Goal: Task Accomplishment & Management: Manage account settings

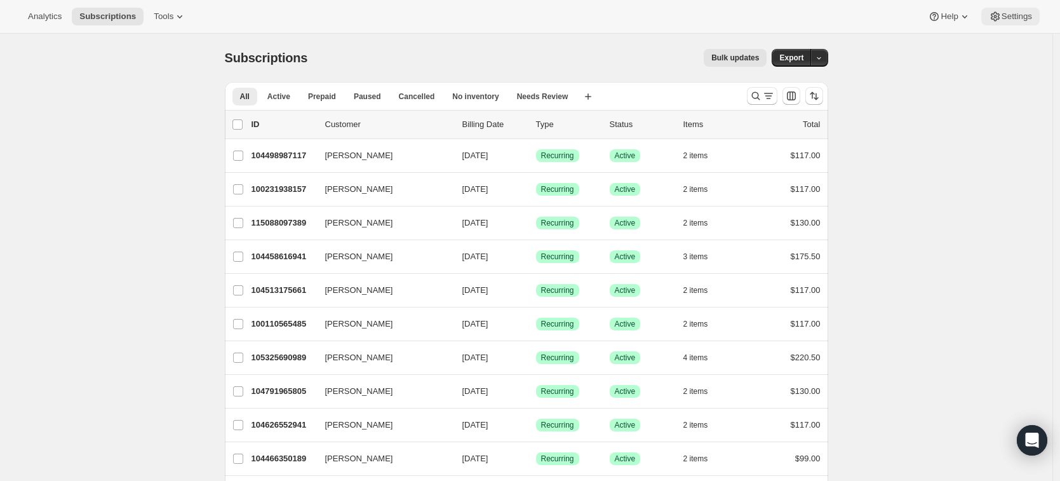
click at [1020, 15] on span "Settings" at bounding box center [1017, 16] width 30 height 10
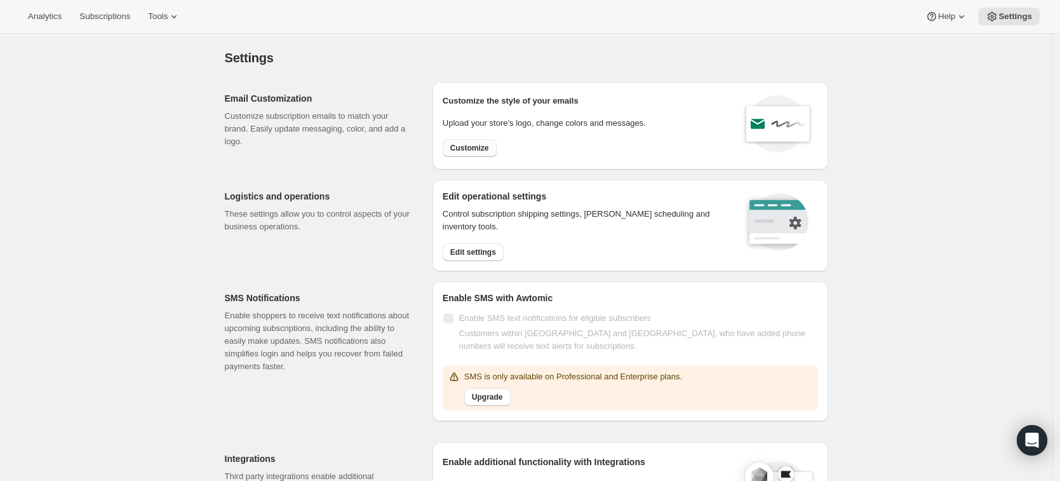
click at [458, 152] on span "Customize" at bounding box center [469, 148] width 39 height 10
select select "subscriptionMessage"
select select "5"
select select "15"
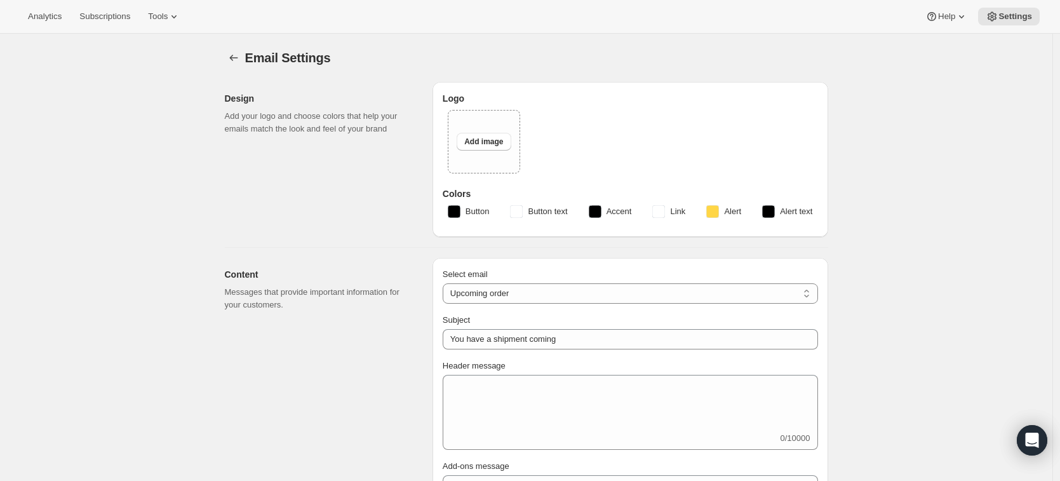
type input "Your Brixeur Spirits shipment is on its way"
type input "Brixeur Spirits"
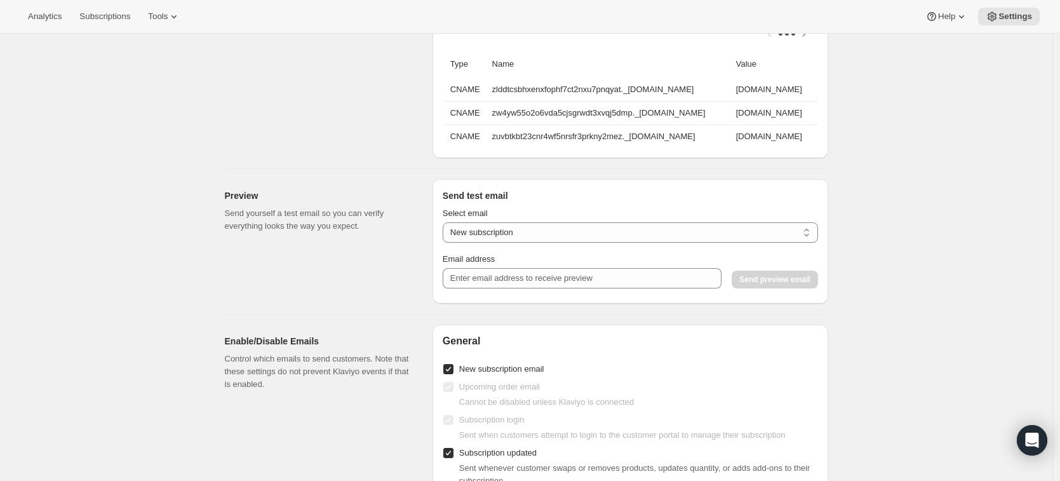
scroll to position [967, 0]
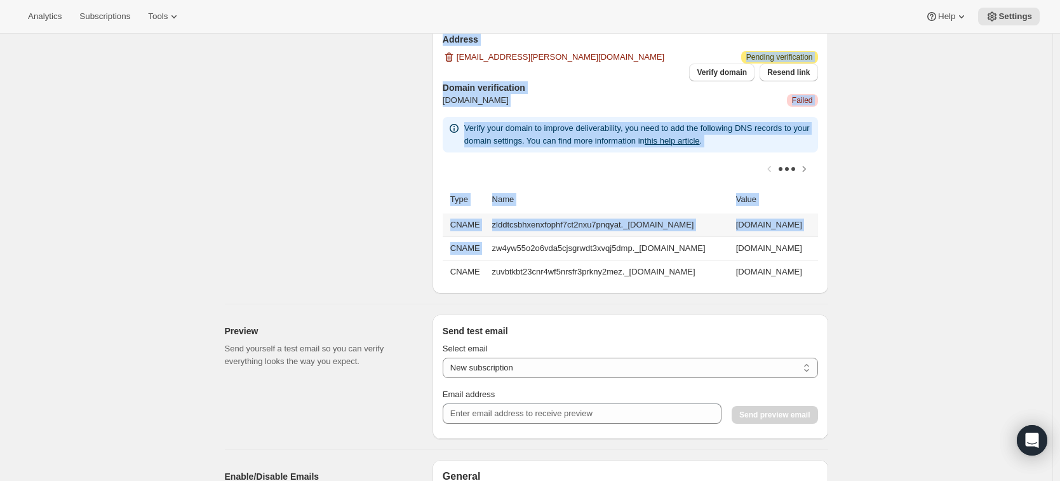
drag, startPoint x: 358, startPoint y: 69, endPoint x: 456, endPoint y: 248, distance: 203.5
click at [513, 236] on div "Sender information (optional) Set a specific name and email address that will a…" at bounding box center [522, 112] width 614 height 363
click at [276, 206] on div "Sender information (optional) Set a specific name and email address that will a…" at bounding box center [324, 117] width 198 height 352
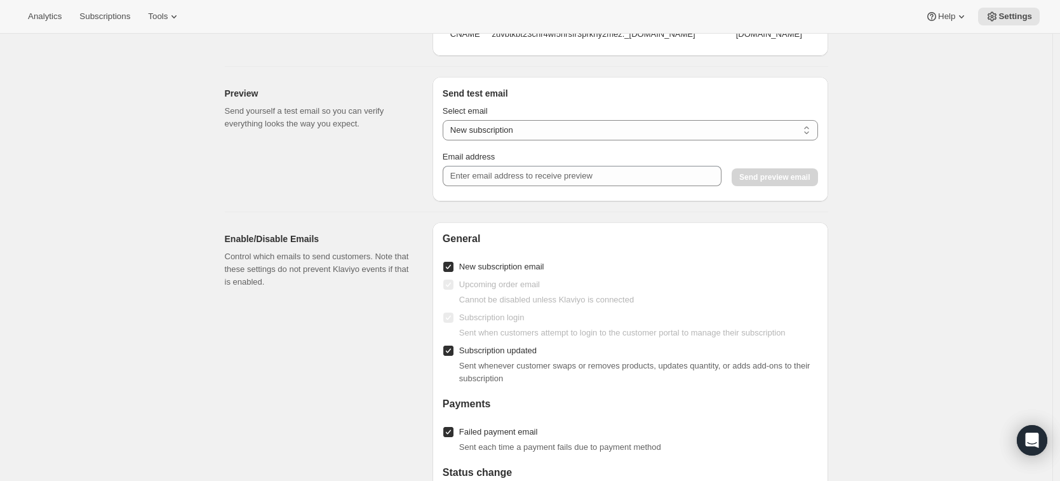
scroll to position [1108, 0]
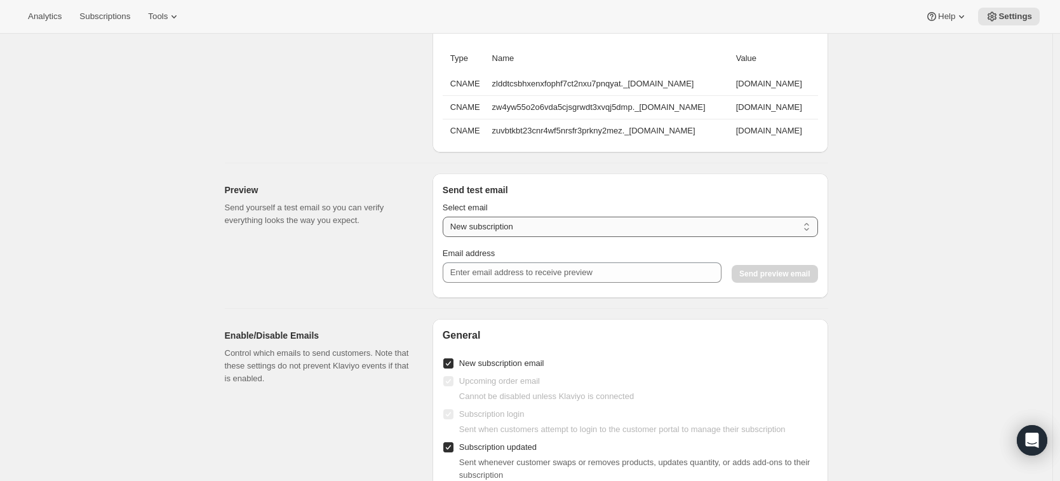
click at [466, 225] on select "New subscription Upcoming order Payment failure Delayed subscription Updated su…" at bounding box center [630, 227] width 375 height 20
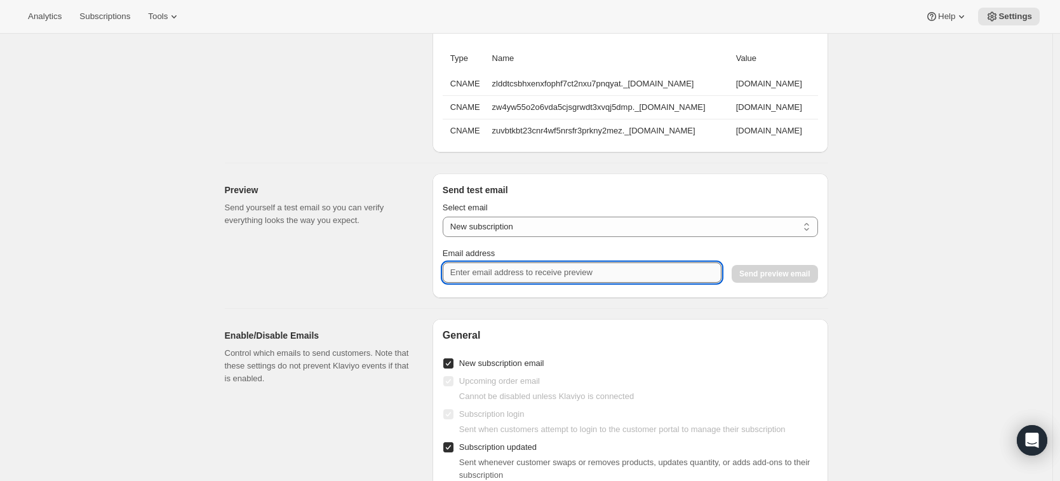
click at [487, 282] on input "Email address" at bounding box center [582, 272] width 279 height 20
click at [323, 272] on div "Preview Send yourself a test email so you can verify everything looks the way y…" at bounding box center [324, 235] width 198 height 124
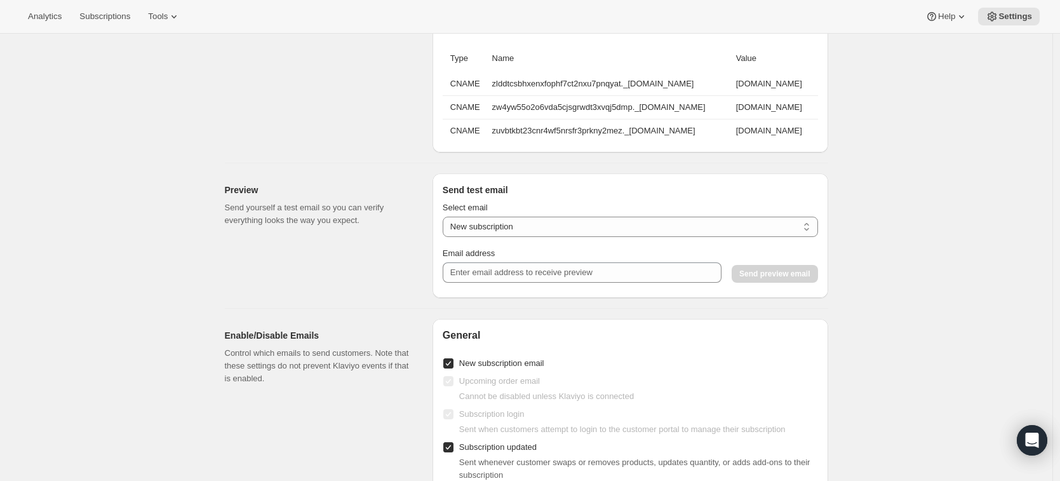
click at [323, 272] on div "Preview Send yourself a test email so you can verify everything looks the way y…" at bounding box center [324, 235] width 198 height 124
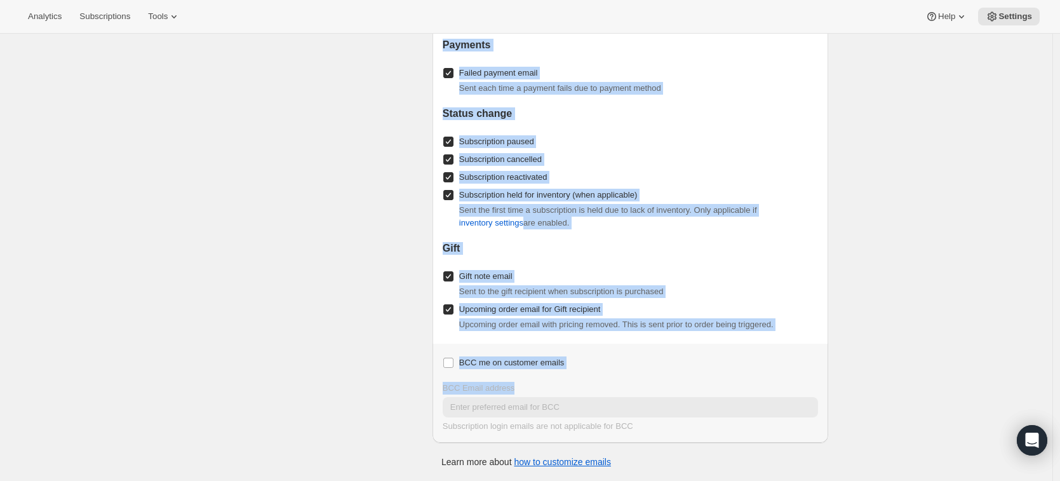
drag, startPoint x: 401, startPoint y: 99, endPoint x: 772, endPoint y: 384, distance: 467.9
click at [770, 384] on div "Enable/Disable Emails Control which emails to send customers. Note that these s…" at bounding box center [522, 147] width 614 height 589
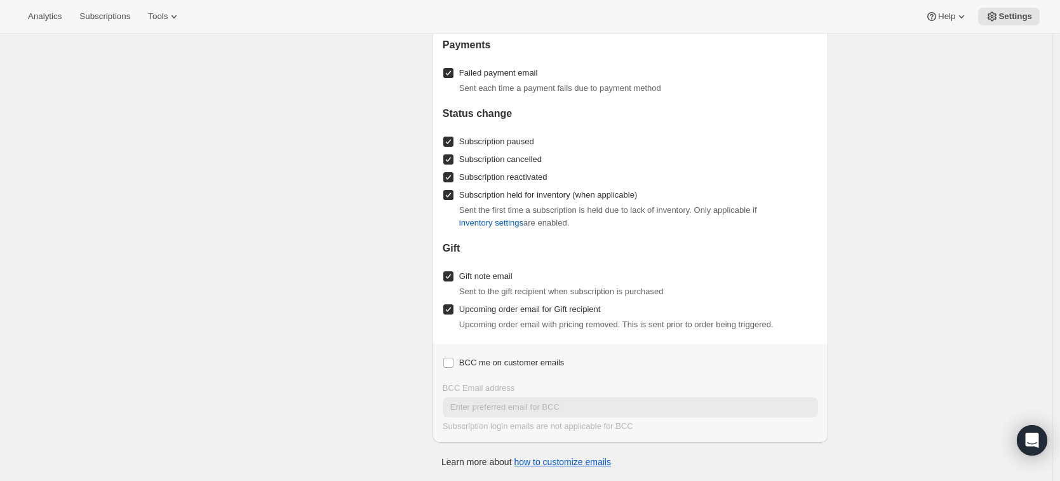
click at [828, 380] on div "BCC me on customer emails BCC Email address Subscription login emails are not a…" at bounding box center [631, 393] width 396 height 99
drag, startPoint x: 904, startPoint y: 415, endPoint x: 192, endPoint y: 147, distance: 761.1
drag, startPoint x: 192, startPoint y: 110, endPoint x: 210, endPoint y: 148, distance: 42.1
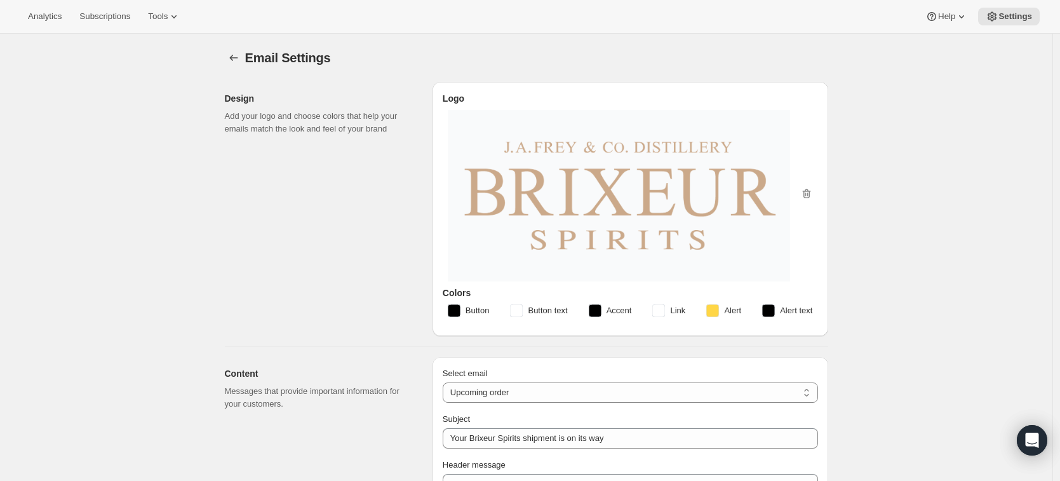
scroll to position [608, 0]
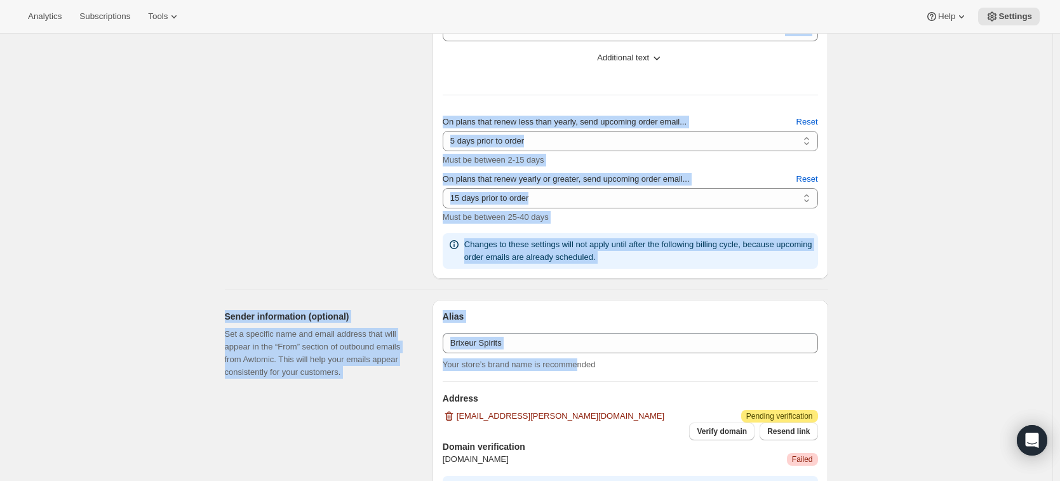
drag, startPoint x: 196, startPoint y: 145, endPoint x: 586, endPoint y: 363, distance: 446.7
click at [586, 363] on div "Email Settings. This page is ready Email Settings Design Add your logo and choo…" at bounding box center [526, 431] width 1052 height 2010
click at [136, 170] on div "Email Settings. This page is ready Email Settings Design Add your logo and choo…" at bounding box center [526, 431] width 1052 height 2010
